Goal: Information Seeking & Learning: Learn about a topic

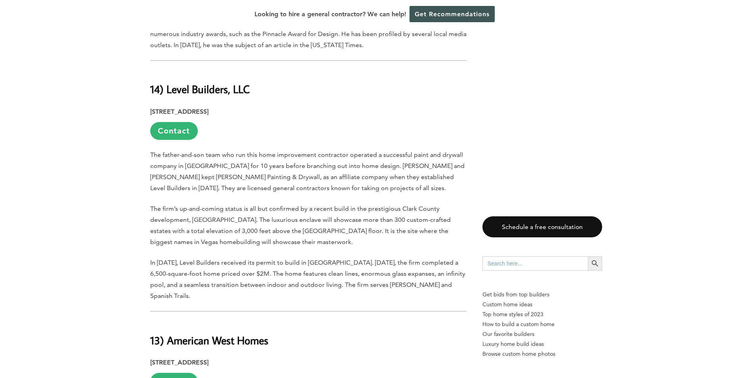
scroll to position [872, 0]
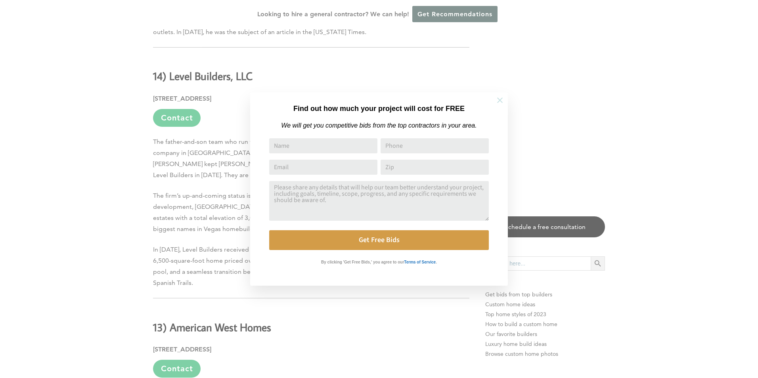
click at [498, 100] on icon at bounding box center [499, 100] width 9 height 9
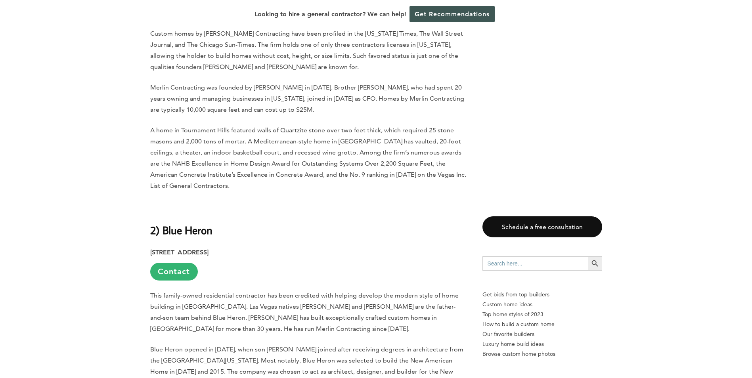
scroll to position [3764, 0]
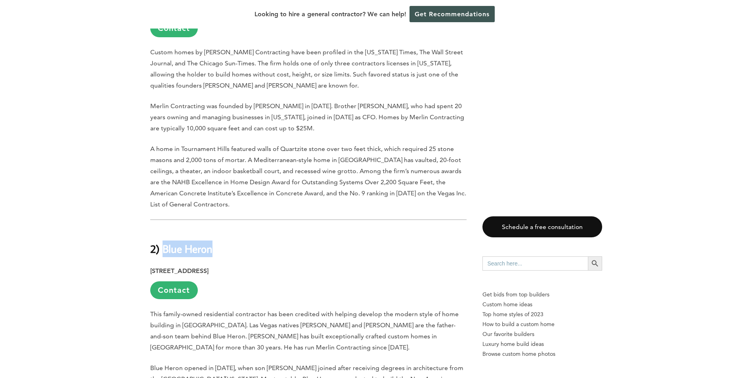
drag, startPoint x: 216, startPoint y: 66, endPoint x: 162, endPoint y: 66, distance: 53.9
click at [162, 229] on h2 "2) Blue Heron" at bounding box center [308, 242] width 316 height 27
copy strong "Blue Heron"
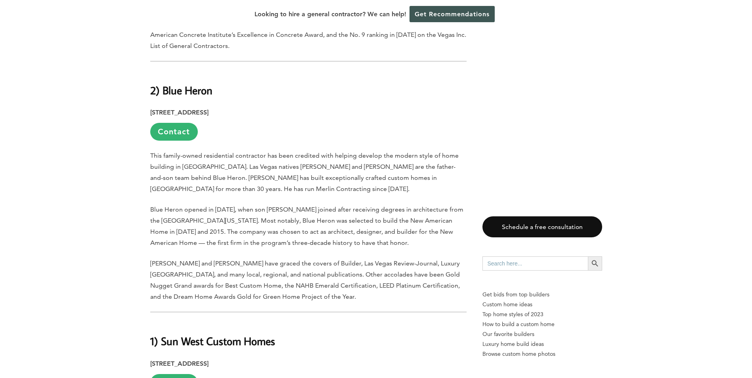
click at [372, 322] on h2 "1) Sun West Custom Homes" at bounding box center [308, 335] width 316 height 27
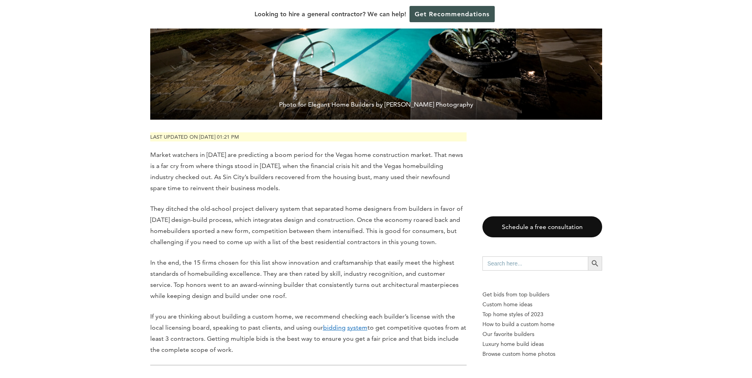
scroll to position [317, 0]
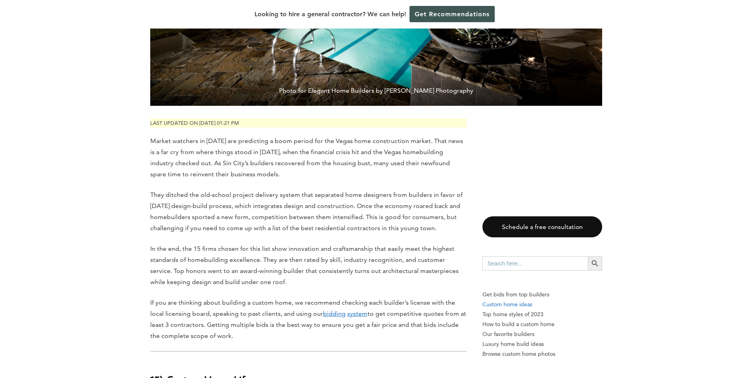
click at [498, 304] on p "Custom home ideas" at bounding box center [542, 305] width 120 height 10
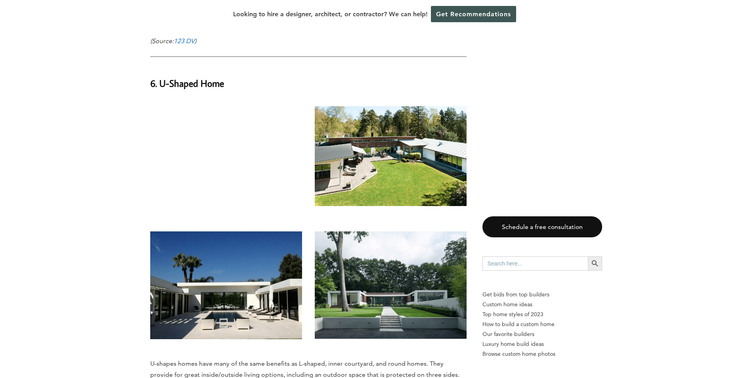
scroll to position [6600, 0]
